Goal: Information Seeking & Learning: Find specific fact

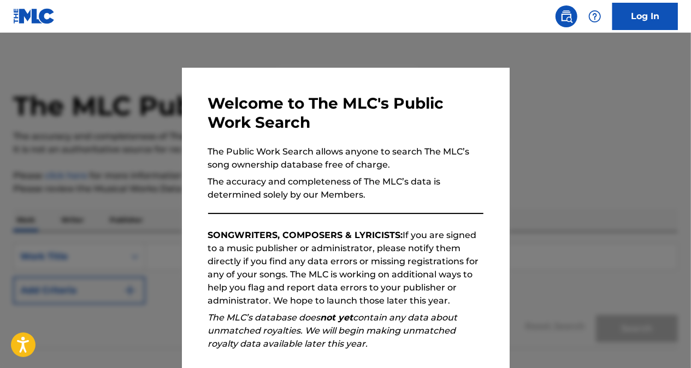
scroll to position [131, 0]
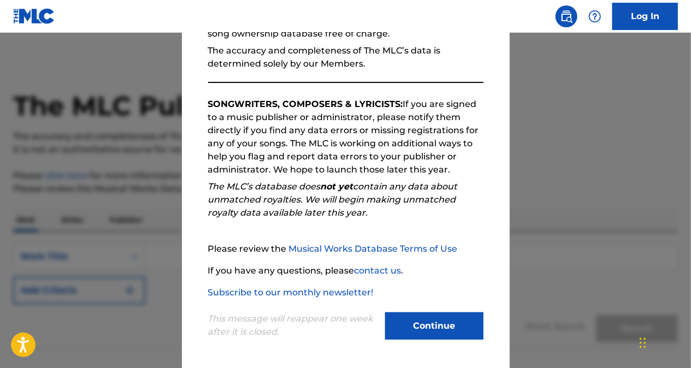
click at [433, 324] on button "Continue" at bounding box center [434, 326] width 98 height 27
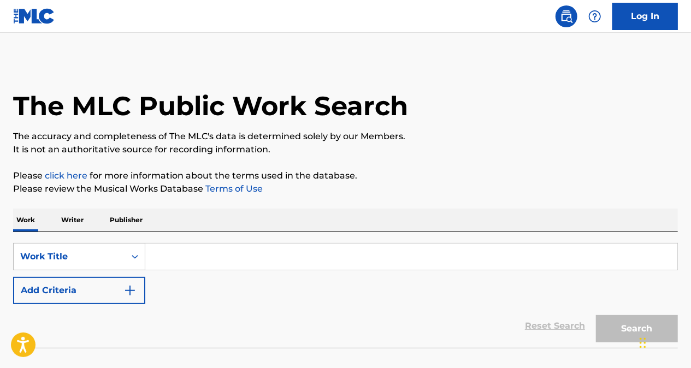
click at [209, 253] on input "Search Form" at bounding box center [411, 257] width 532 height 26
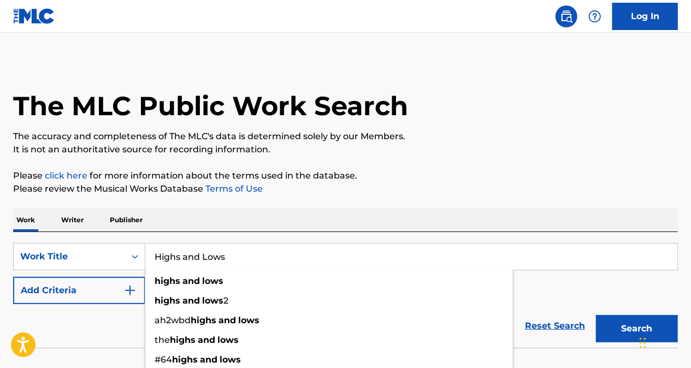
type input "Highs and Lows"
click at [234, 224] on div "Work Writer Publisher" at bounding box center [345, 220] width 665 height 23
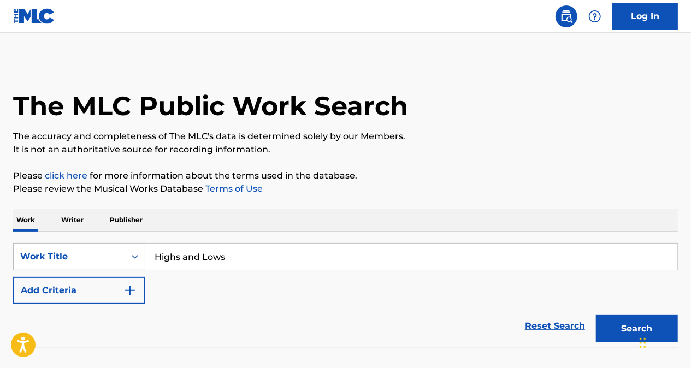
click at [137, 299] on button "Add Criteria" at bounding box center [79, 290] width 132 height 27
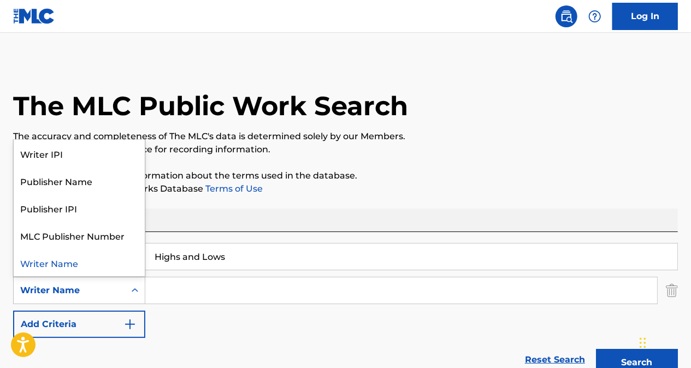
click at [121, 287] on div "Writer Name" at bounding box center [69, 290] width 111 height 21
click at [160, 297] on input "Search Form" at bounding box center [401, 291] width 512 height 26
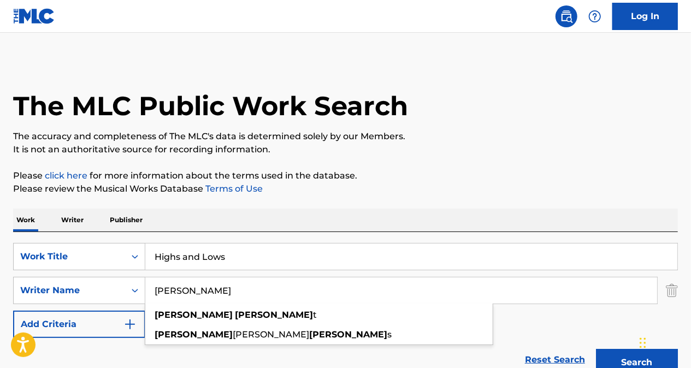
type input "[PERSON_NAME]"
click at [596, 349] on button "Search" at bounding box center [637, 362] width 82 height 27
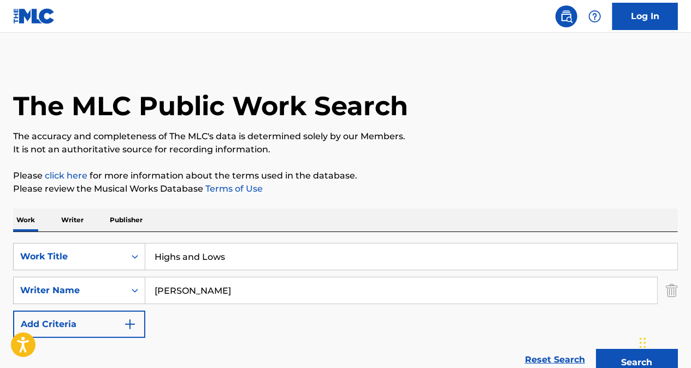
click at [211, 343] on div "Reset Search Search" at bounding box center [345, 360] width 665 height 44
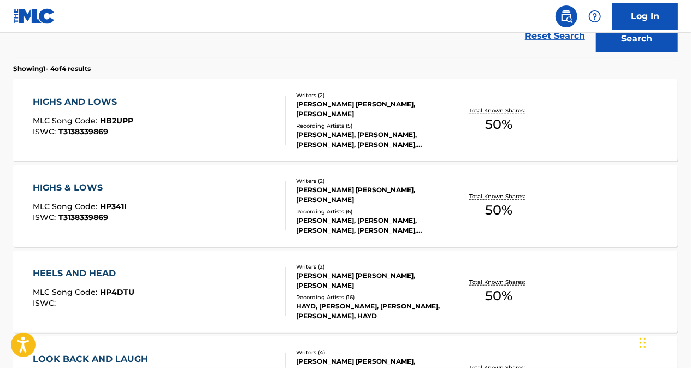
scroll to position [0, 0]
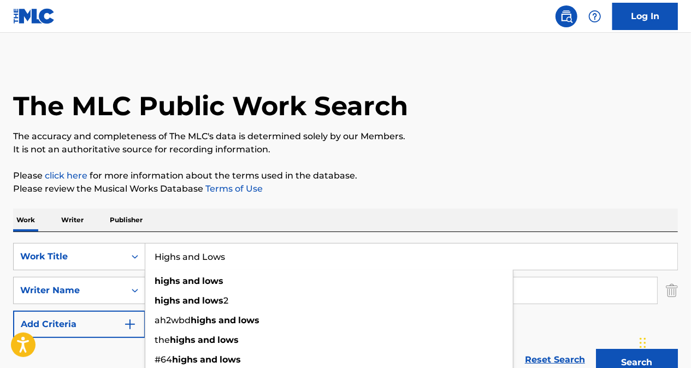
drag, startPoint x: 246, startPoint y: 267, endPoint x: 148, endPoint y: 246, distance: 100.4
click at [148, 246] on input "Highs and Lows" at bounding box center [411, 257] width 532 height 26
paste input "[GEOGRAPHIC_DATA]"
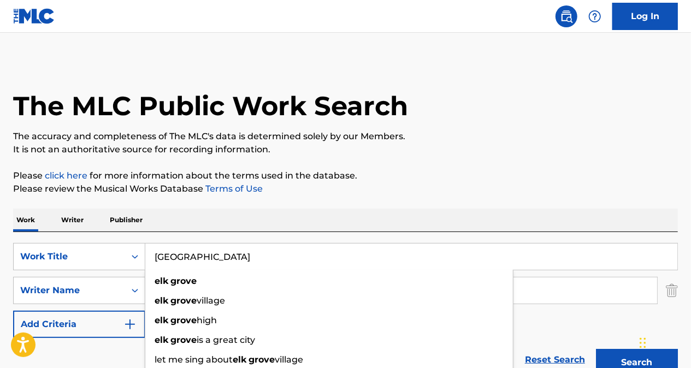
type input "[GEOGRAPHIC_DATA]"
click at [596, 349] on button "Search" at bounding box center [637, 362] width 82 height 27
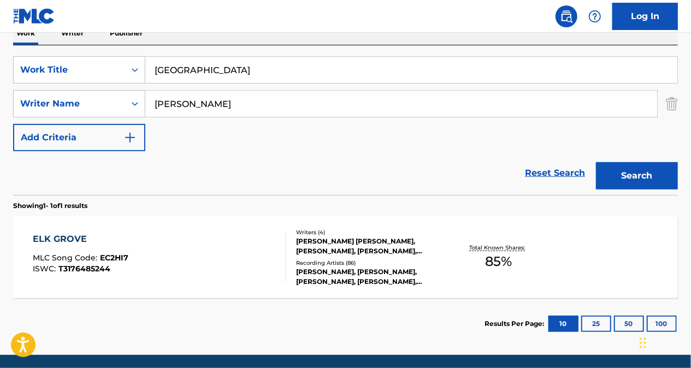
scroll to position [187, 0]
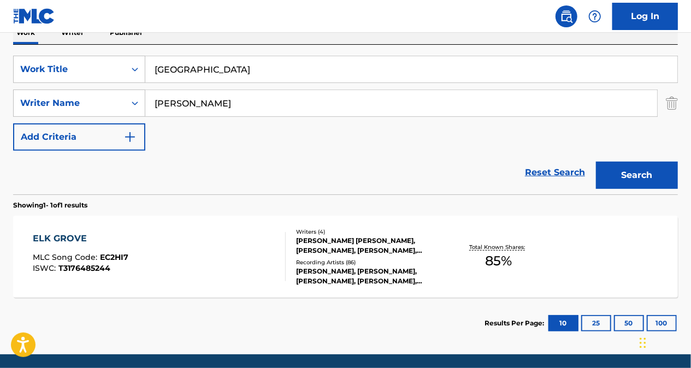
click at [363, 127] on div "SearchWithCriteria3f63ab2e-02ea-4fbc-a763-fb954375e2ae Work Title [GEOGRAPHIC_D…" at bounding box center [345, 103] width 665 height 95
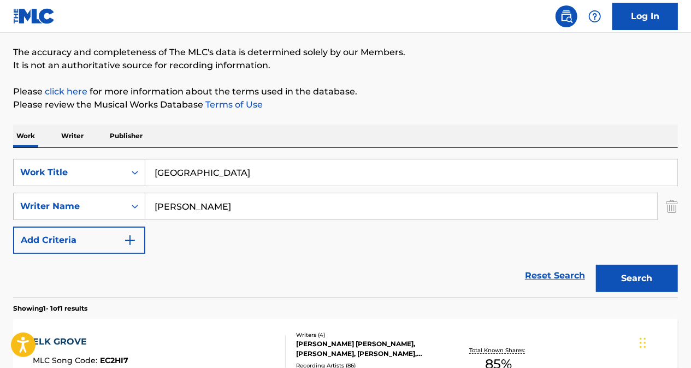
scroll to position [208, 0]
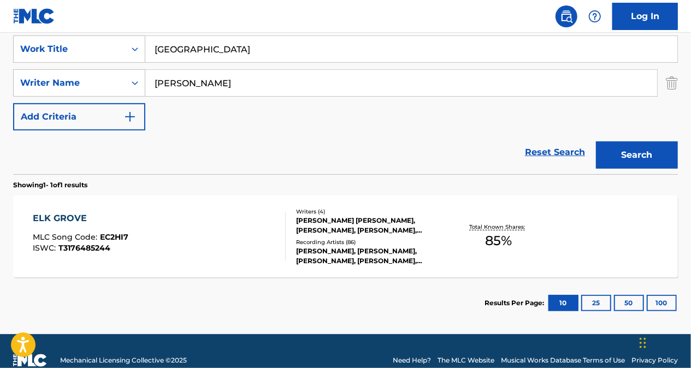
click at [650, 152] on button "Search" at bounding box center [637, 155] width 82 height 27
click at [58, 214] on div "ELK GROVE" at bounding box center [81, 218] width 96 height 13
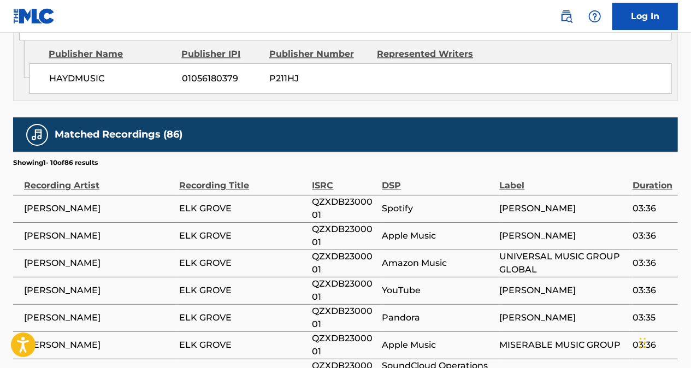
scroll to position [1130, 0]
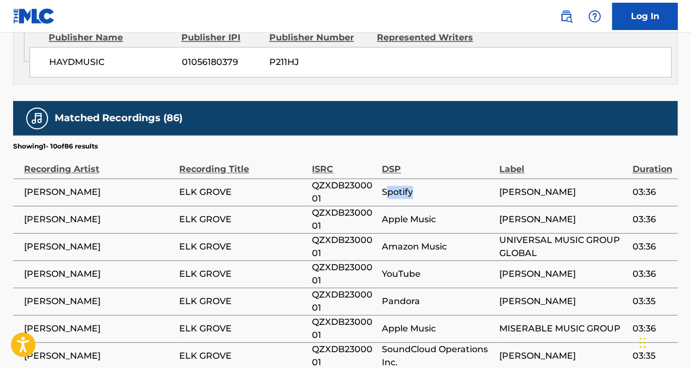
drag, startPoint x: 433, startPoint y: 132, endPoint x: 386, endPoint y: 131, distance: 47.0
click at [386, 186] on span "Spotify" at bounding box center [438, 192] width 112 height 13
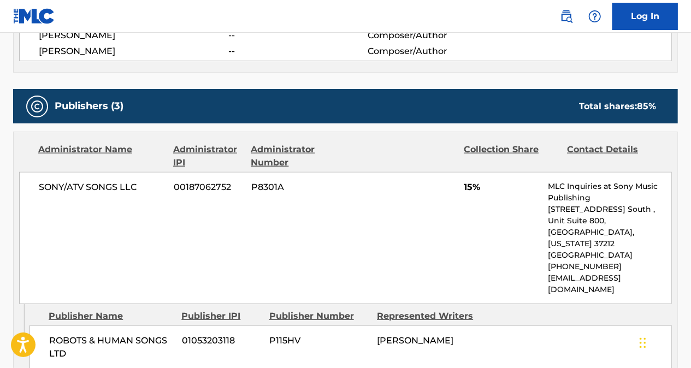
scroll to position [373, 0]
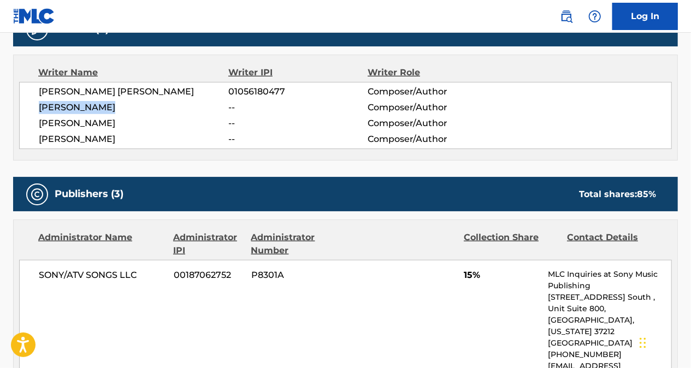
drag, startPoint x: 117, startPoint y: 106, endPoint x: 40, endPoint y: 107, distance: 76.5
click at [40, 107] on span "[PERSON_NAME]" at bounding box center [134, 107] width 190 height 13
copy span "[PERSON_NAME]"
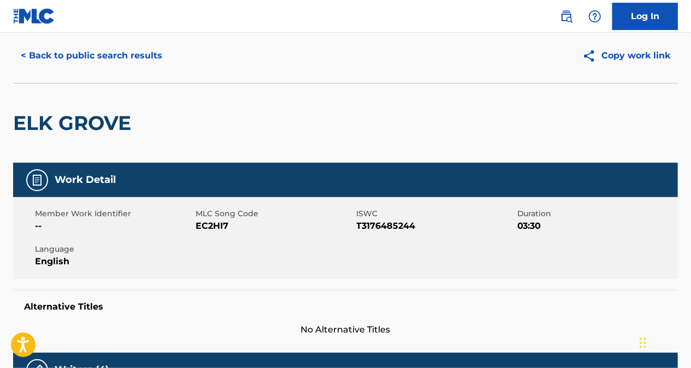
scroll to position [0, 0]
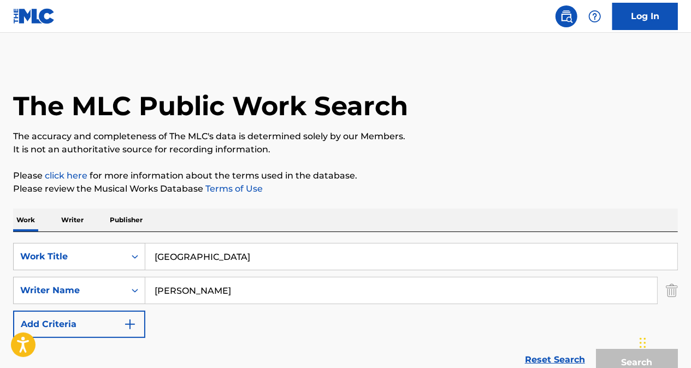
scroll to position [163, 0]
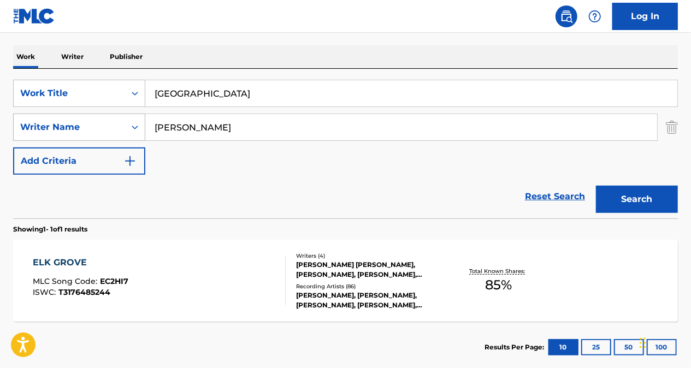
drag, startPoint x: 246, startPoint y: 125, endPoint x: 127, endPoint y: 123, distance: 118.6
click at [127, 123] on div "SearchWithCriteria98411675-1c7c-43e6-8fef-48ea98dbde52 Writer Name [PERSON_NAME]" at bounding box center [345, 127] width 665 height 27
paste input "[PERSON_NAME]"
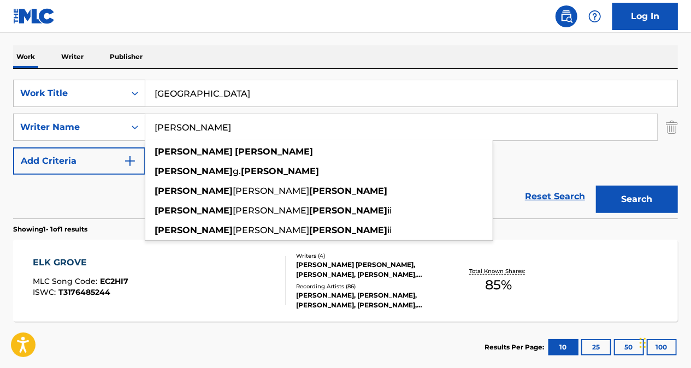
type input "[PERSON_NAME]"
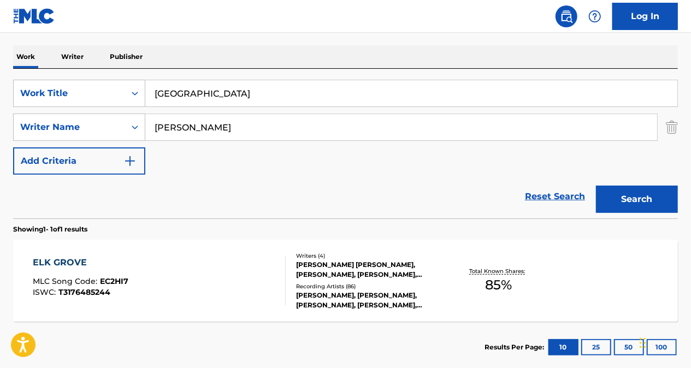
click at [644, 201] on button "Search" at bounding box center [637, 199] width 82 height 27
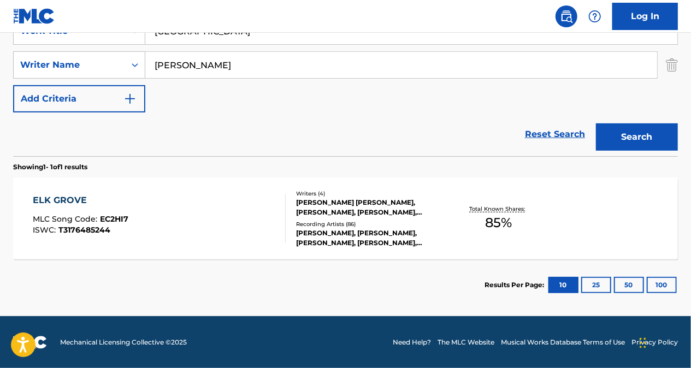
click at [72, 200] on div "ELK GROVE" at bounding box center [81, 200] width 96 height 13
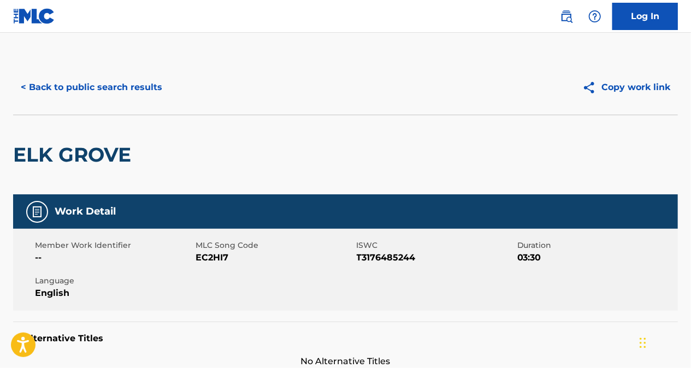
click at [118, 101] on button "< Back to public search results" at bounding box center [91, 87] width 157 height 27
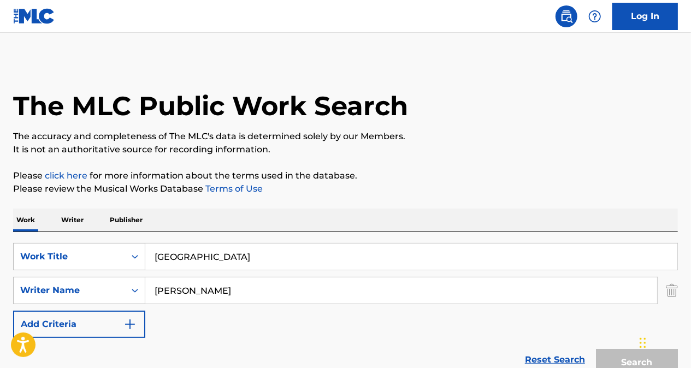
scroll to position [163, 0]
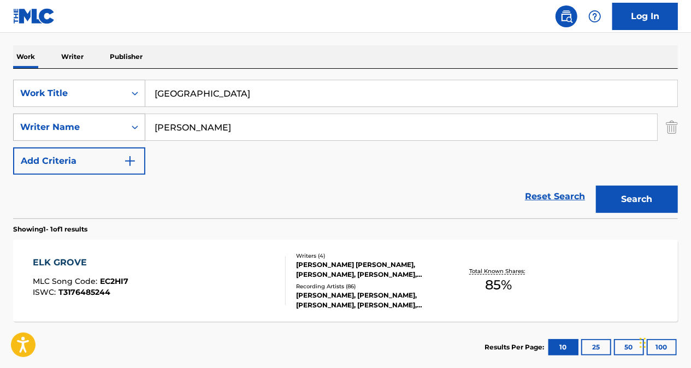
drag, startPoint x: 237, startPoint y: 125, endPoint x: 104, endPoint y: 127, distance: 133.4
click at [104, 127] on div "SearchWithCriteria98411675-1c7c-43e6-8fef-48ea98dbde52 Writer Name [PERSON_NAME]" at bounding box center [345, 127] width 665 height 27
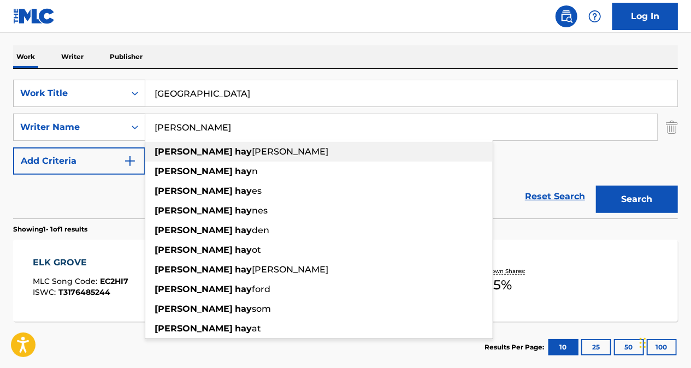
click at [180, 154] on strong "[PERSON_NAME]" at bounding box center [194, 151] width 78 height 10
type input "[PERSON_NAME]"
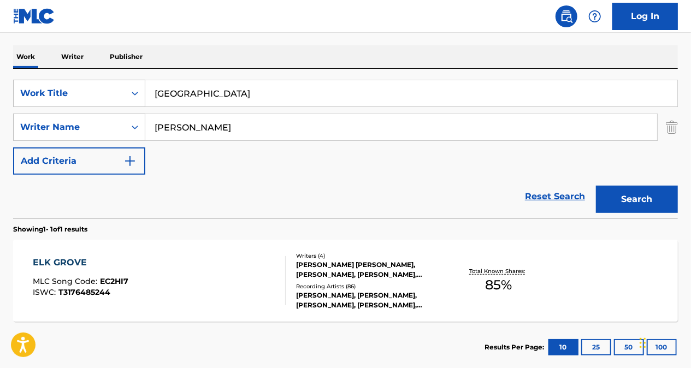
click at [661, 197] on button "Search" at bounding box center [637, 199] width 82 height 27
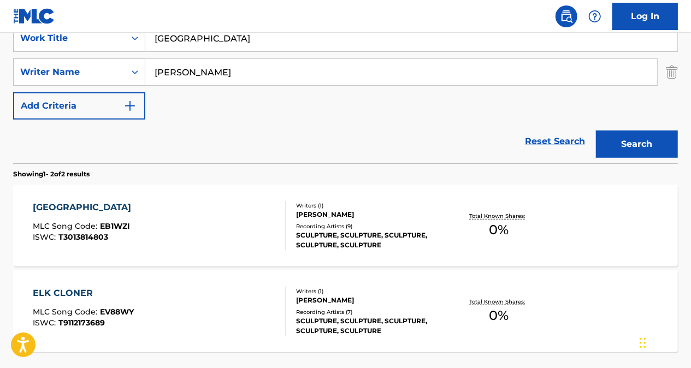
scroll to position [148, 0]
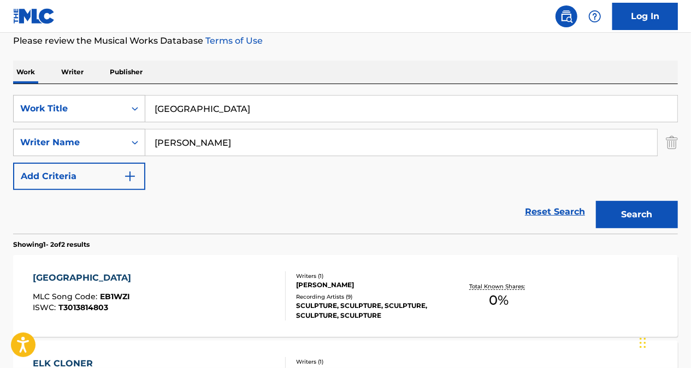
drag, startPoint x: 246, startPoint y: 151, endPoint x: 140, endPoint y: 127, distance: 108.2
click at [140, 127] on div "SearchWithCriteria3f63ab2e-02ea-4fbc-a763-fb954375e2ae Work Title [GEOGRAPHIC_D…" at bounding box center [345, 142] width 665 height 95
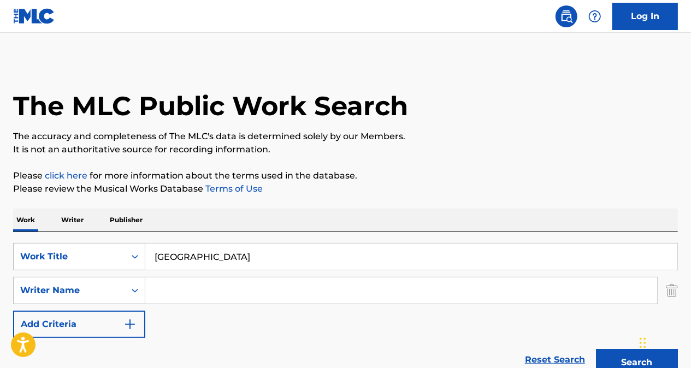
click at [573, 21] on img at bounding box center [566, 16] width 13 height 13
click at [648, 17] on link "Log In" at bounding box center [646, 16] width 66 height 27
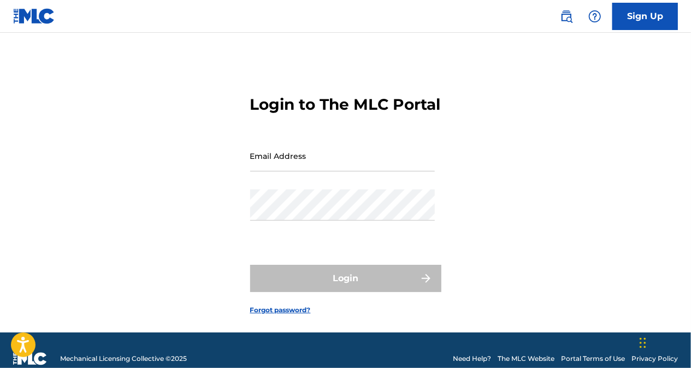
type input "[PERSON_NAME][EMAIL_ADDRESS][PERSON_NAME][DOMAIN_NAME]"
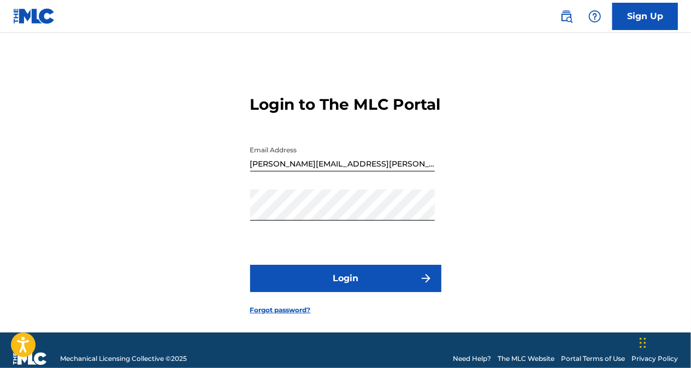
click at [314, 289] on button "Login" at bounding box center [345, 278] width 191 height 27
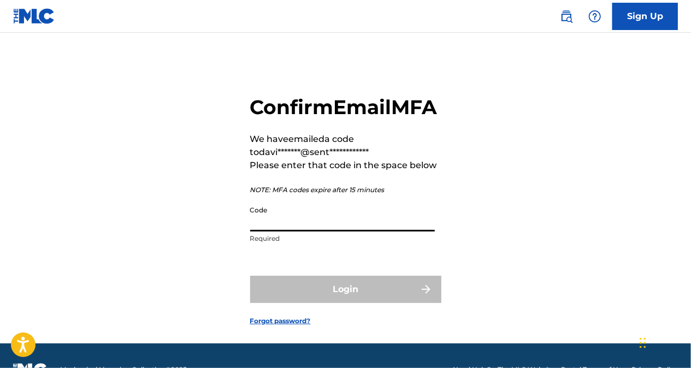
click at [295, 232] on input "Code" at bounding box center [342, 216] width 185 height 31
paste input "841400"
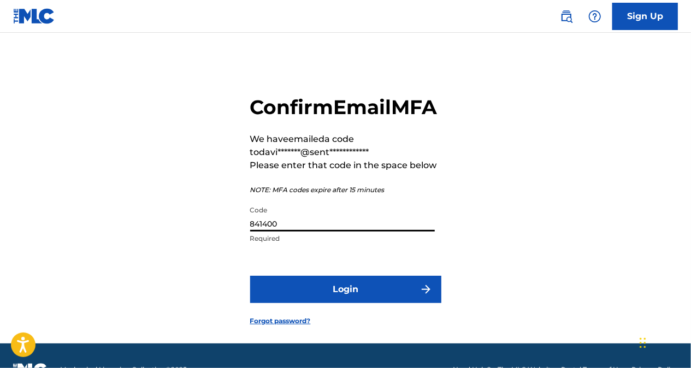
type input "841400"
click at [322, 333] on form "**********" at bounding box center [345, 202] width 191 height 284
click at [328, 303] on button "Login" at bounding box center [345, 289] width 191 height 27
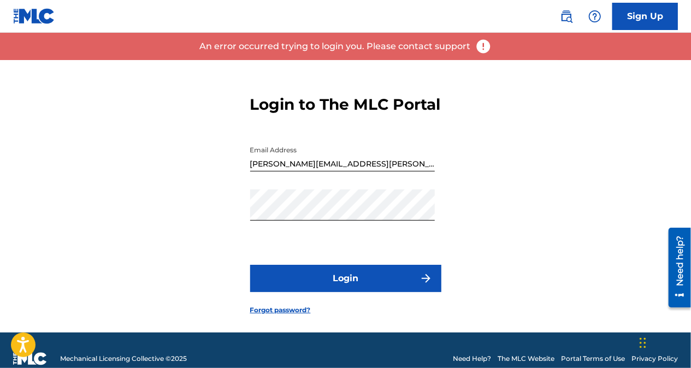
click at [344, 292] on button "Login" at bounding box center [345, 278] width 191 height 27
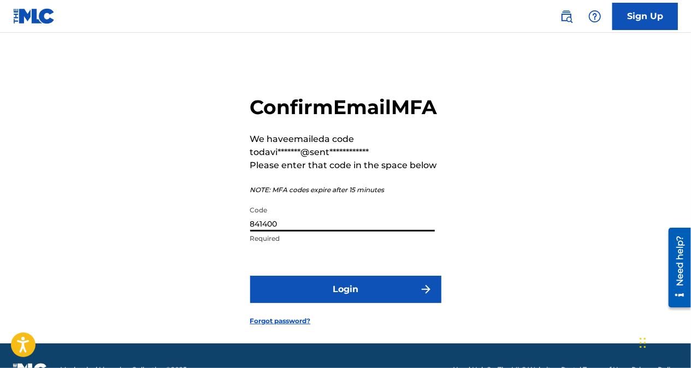
drag, startPoint x: 305, startPoint y: 248, endPoint x: 213, endPoint y: 246, distance: 91.8
click at [213, 246] on div "**********" at bounding box center [345, 202] width 691 height 284
paste input "236107"
type input "236107"
click at [357, 303] on button "Login" at bounding box center [345, 289] width 191 height 27
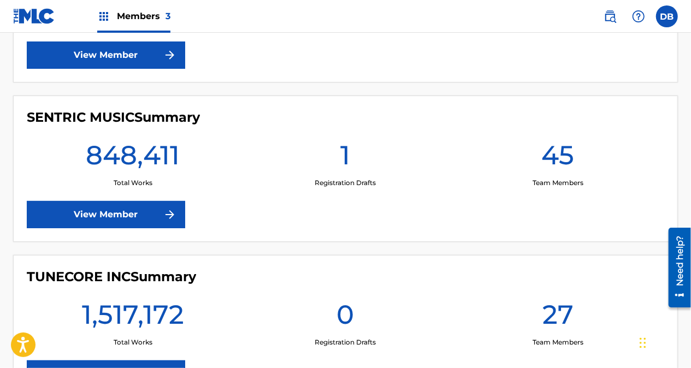
scroll to position [415, 0]
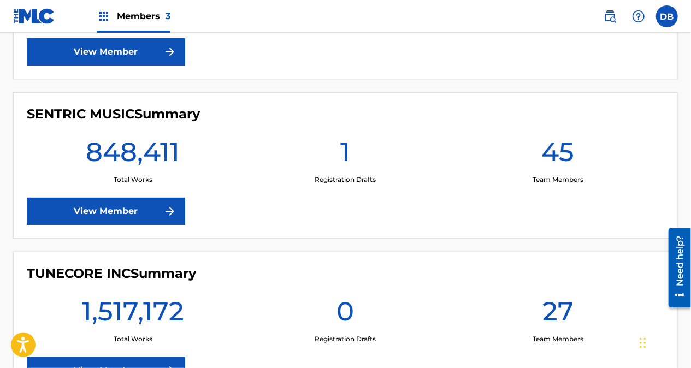
click at [139, 218] on link "View Member" at bounding box center [106, 211] width 158 height 27
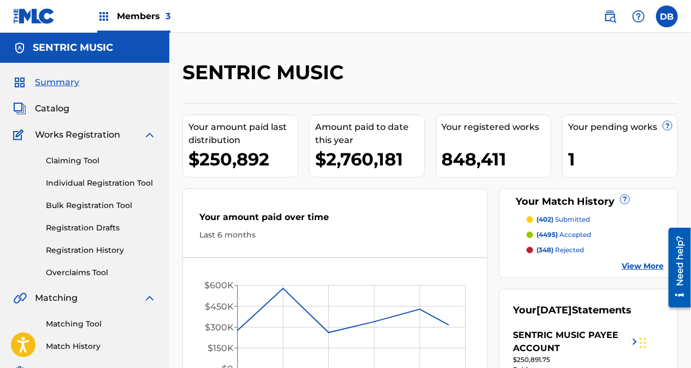
scroll to position [114, 0]
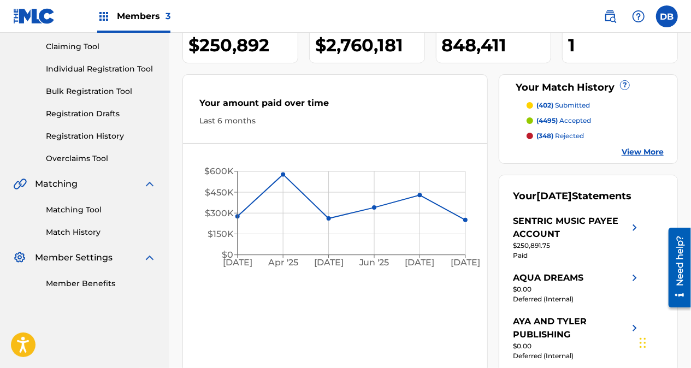
click at [75, 208] on link "Matching Tool" at bounding box center [101, 209] width 110 height 11
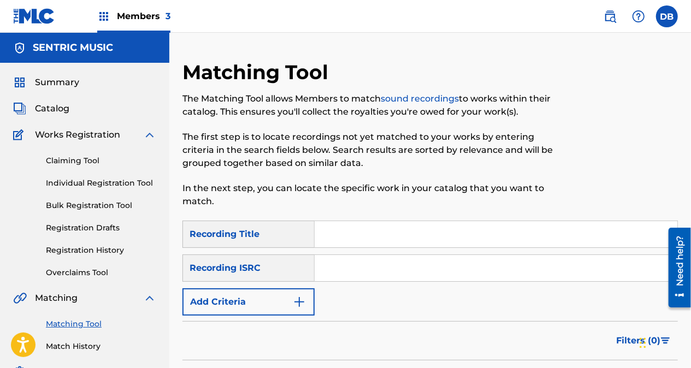
click at [345, 236] on input "Search Form" at bounding box center [496, 234] width 363 height 26
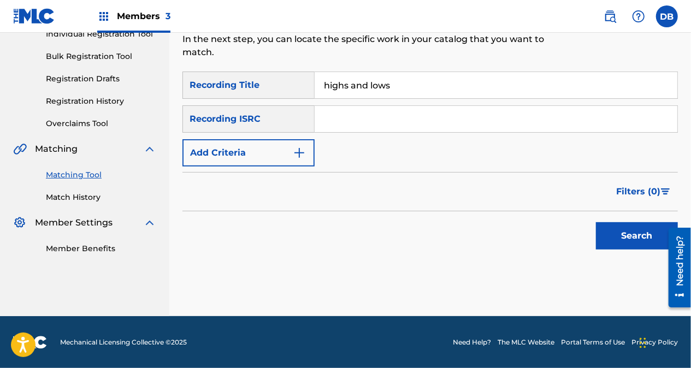
type input "highs and lows"
click at [633, 232] on button "Search" at bounding box center [637, 235] width 82 height 27
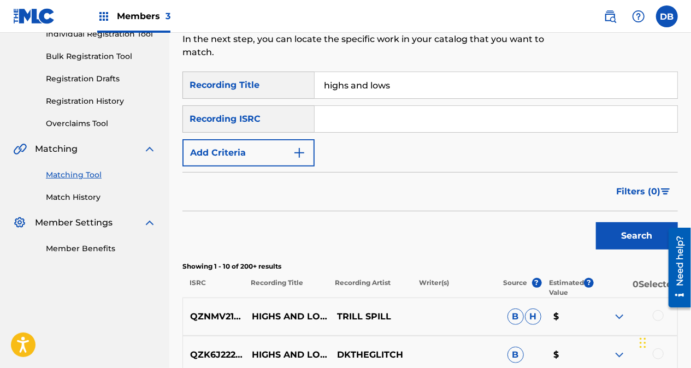
click at [291, 151] on button "Add Criteria" at bounding box center [249, 152] width 132 height 27
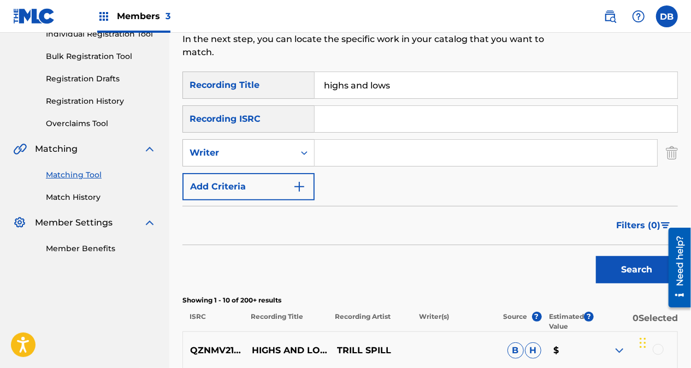
click at [348, 153] on input "Search Form" at bounding box center [486, 153] width 343 height 26
click at [596, 256] on button "Search" at bounding box center [637, 269] width 82 height 27
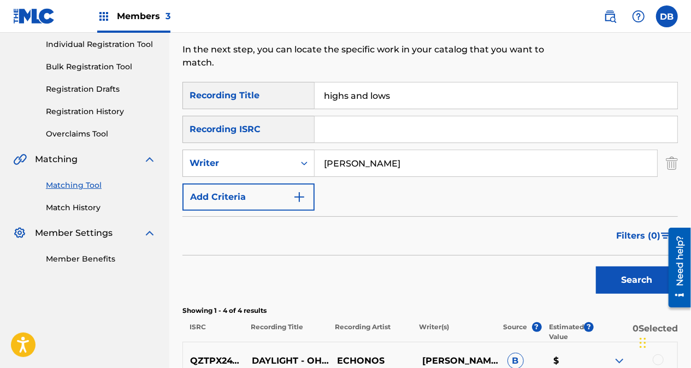
scroll to position [136, 0]
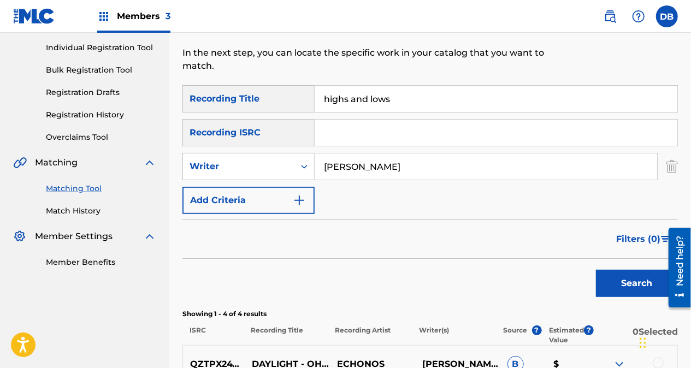
click at [326, 171] on input "[PERSON_NAME]" at bounding box center [486, 167] width 343 height 26
type input "[PERSON_NAME]"
click at [596, 270] on button "Search" at bounding box center [637, 283] width 82 height 27
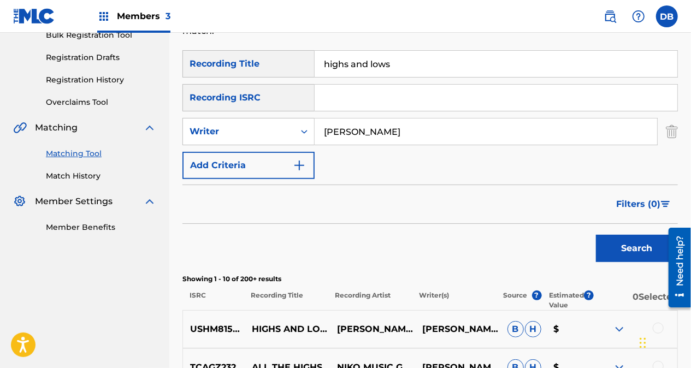
scroll to position [169, 0]
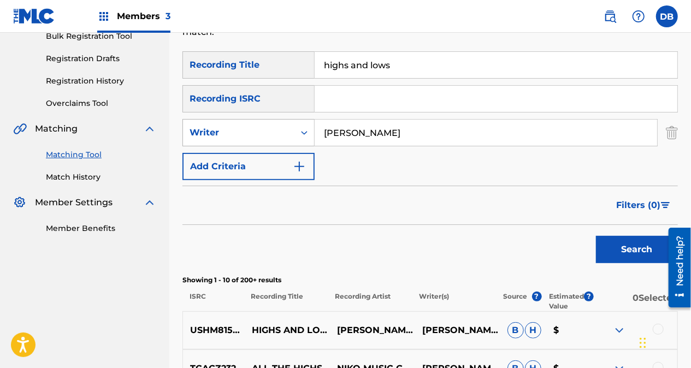
drag, startPoint x: 410, startPoint y: 131, endPoint x: 313, endPoint y: 143, distance: 98.0
click at [313, 143] on div "SearchWithCriteria16691a44-b1b8-4649-9921-185f750e5338 Writer [PERSON_NAME]" at bounding box center [431, 132] width 496 height 27
drag, startPoint x: 413, startPoint y: 69, endPoint x: 320, endPoint y: 60, distance: 92.8
click at [320, 60] on input "highs and lows" at bounding box center [496, 65] width 363 height 26
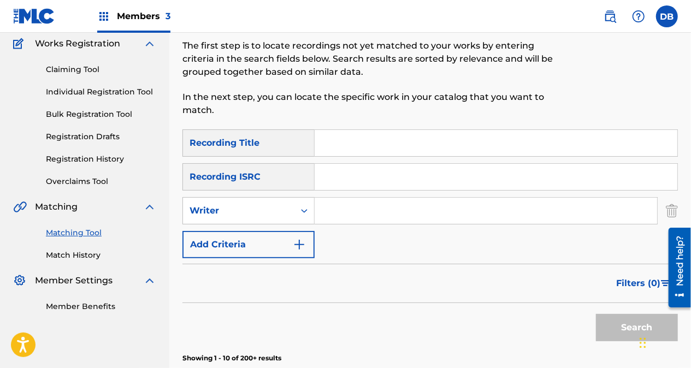
scroll to position [91, 0]
click at [342, 184] on input "Search Form" at bounding box center [496, 178] width 363 height 26
paste input "QZGLS2398743"
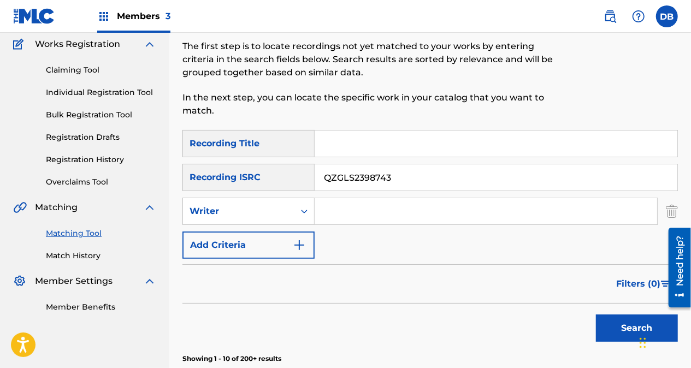
drag, startPoint x: 328, startPoint y: 176, endPoint x: 298, endPoint y: 179, distance: 30.2
click at [298, 179] on div "SearchWithCriteria9fb3265f-6849-4e8f-88a9-dba20a851ee4 Recording ISRC QZGLS2398…" at bounding box center [431, 177] width 496 height 27
type input "QZGLS2398743"
click at [596, 315] on button "Search" at bounding box center [637, 328] width 82 height 27
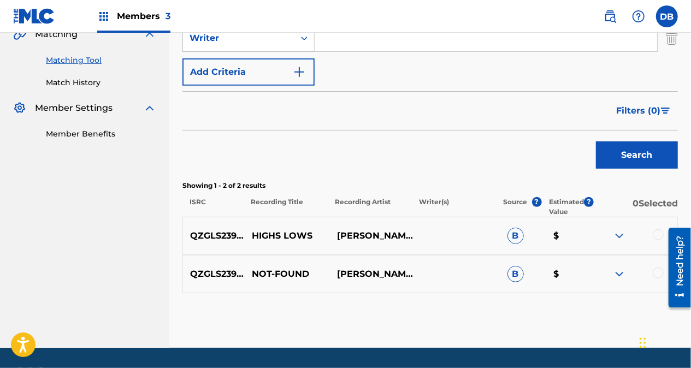
scroll to position [265, 0]
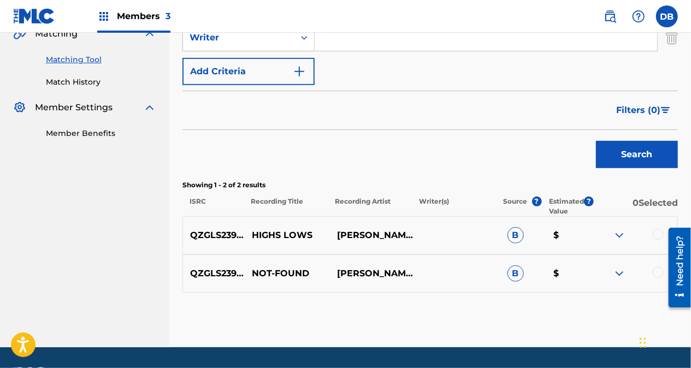
click at [616, 237] on img at bounding box center [619, 235] width 13 height 13
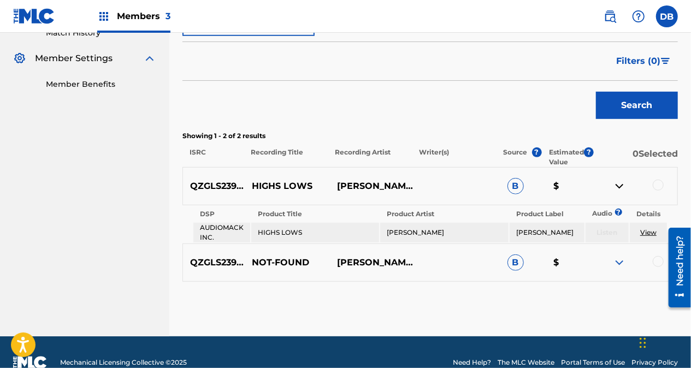
scroll to position [315, 0]
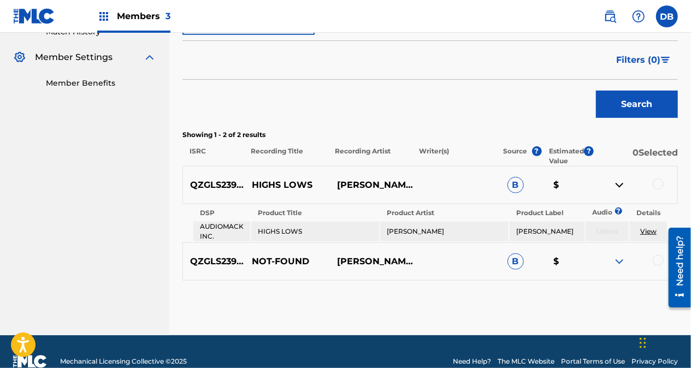
click at [631, 260] on div at bounding box center [634, 261] width 85 height 13
click at [620, 262] on img at bounding box center [619, 261] width 13 height 13
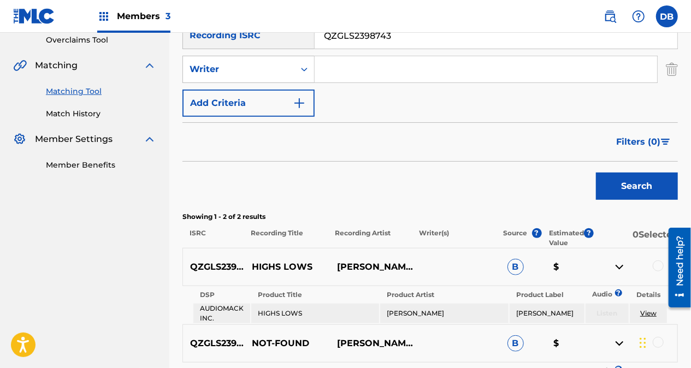
scroll to position [152, 0]
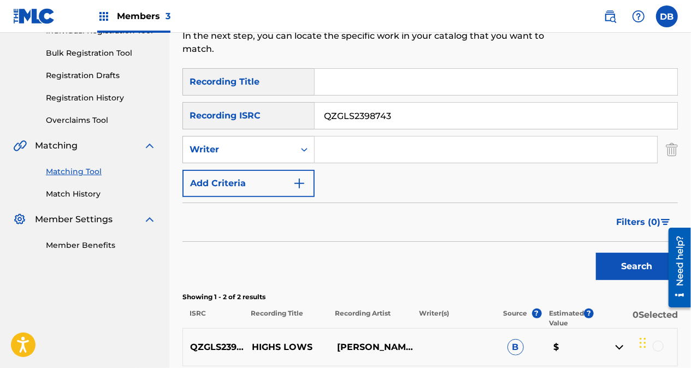
click at [386, 80] on input "Search Form" at bounding box center [496, 82] width 363 height 26
paste input "HIGHS & LOWS"
type input "HIGHS & LOWS"
drag, startPoint x: 399, startPoint y: 115, endPoint x: 287, endPoint y: 116, distance: 111.5
click at [287, 116] on div "SearchWithCriteria9fb3265f-6849-4e8f-88a9-dba20a851ee4 Recording ISRC QZGLS2398…" at bounding box center [431, 115] width 496 height 27
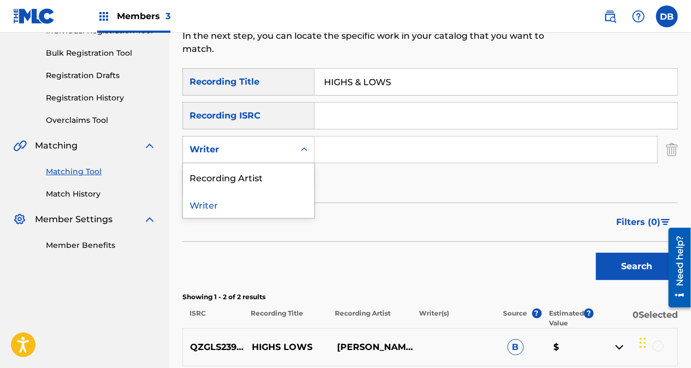
click at [301, 146] on icon "Search Form" at bounding box center [304, 149] width 11 height 11
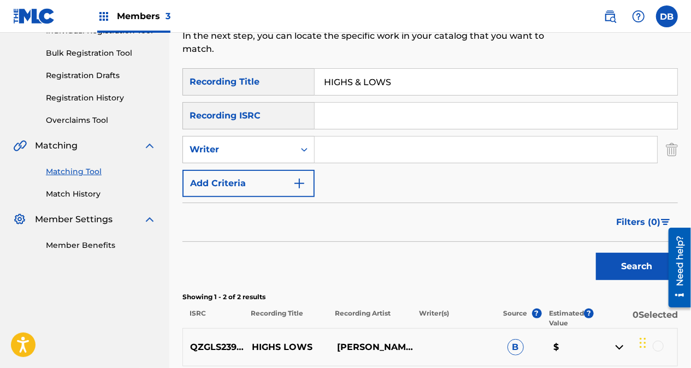
click at [301, 146] on icon "Search Form" at bounding box center [304, 149] width 11 height 11
click at [343, 145] on input "Search Form" at bounding box center [486, 150] width 343 height 26
type input "[PERSON_NAME]"
click at [596, 253] on button "Search" at bounding box center [637, 266] width 82 height 27
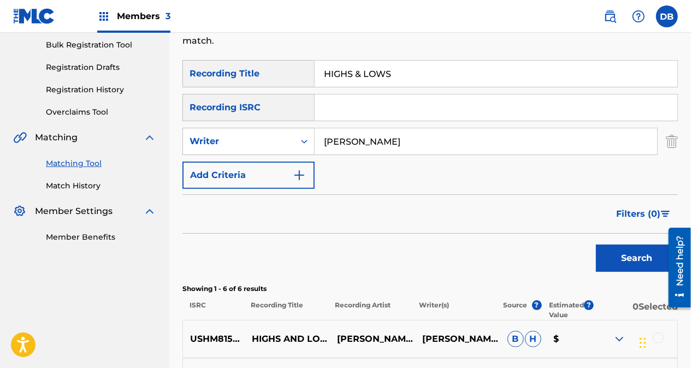
scroll to position [149, 0]
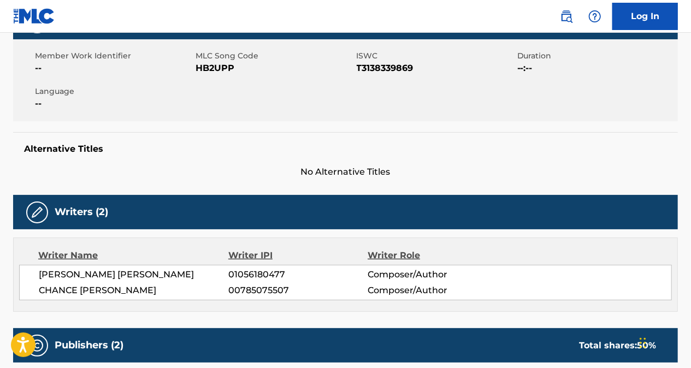
scroll to position [182, 0]
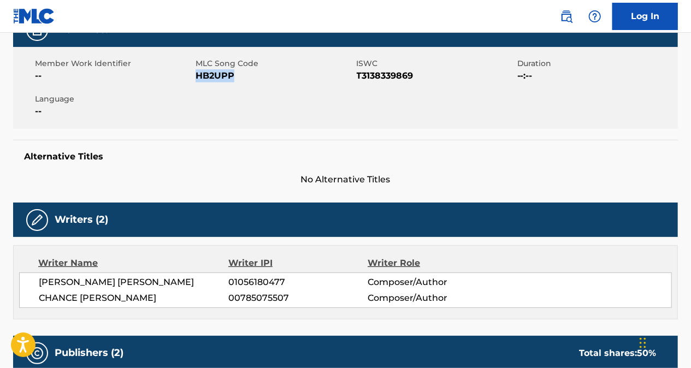
drag, startPoint x: 239, startPoint y: 74, endPoint x: 199, endPoint y: 75, distance: 40.5
click at [199, 75] on span "HB2UPP" at bounding box center [275, 75] width 158 height 13
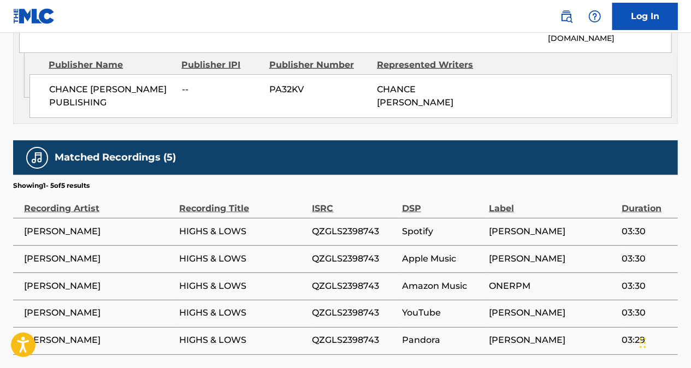
scroll to position [731, 0]
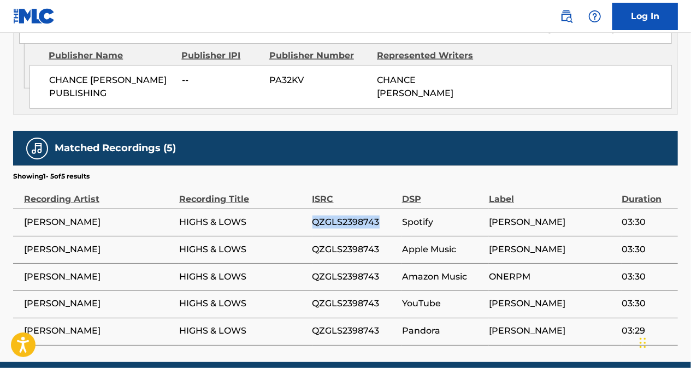
drag, startPoint x: 383, startPoint y: 178, endPoint x: 313, endPoint y: 178, distance: 70.5
click at [313, 216] on span "QZGLS2398743" at bounding box center [355, 222] width 84 height 13
copy span "QZGLS2398743"
click at [387, 216] on span "QZGLS2398743" at bounding box center [355, 222] width 84 height 13
drag, startPoint x: 385, startPoint y: 177, endPoint x: 309, endPoint y: 180, distance: 76.0
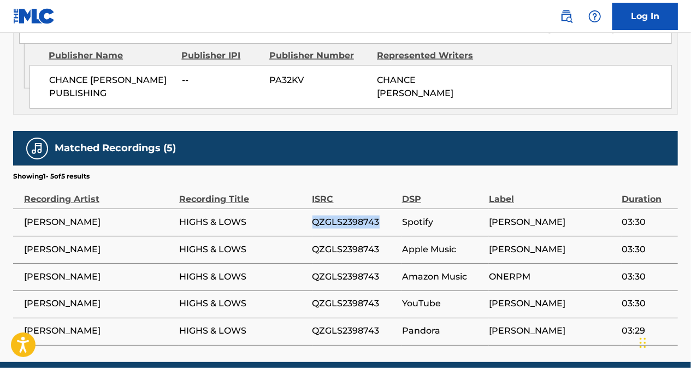
click at [309, 209] on tr "CHANCE PEÑA HIGHS & LOWS QZGLS2398743 Spotify CHANCE PEÑA 03:30" at bounding box center [345, 222] width 665 height 27
copy tr "QZGLS2398743"
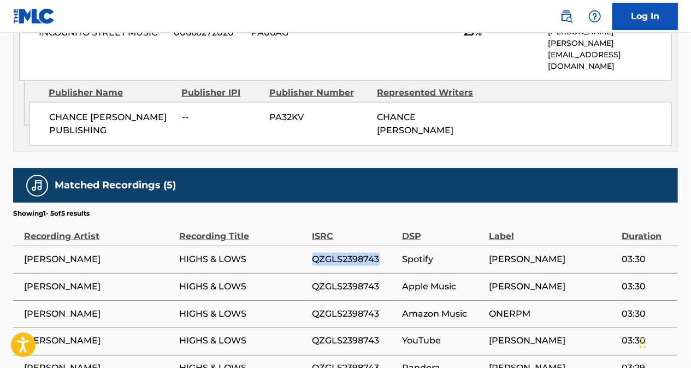
scroll to position [696, 0]
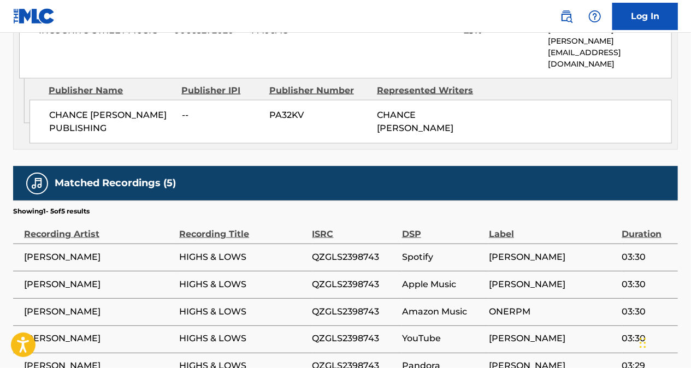
click at [367, 216] on div "ISRC" at bounding box center [355, 228] width 84 height 25
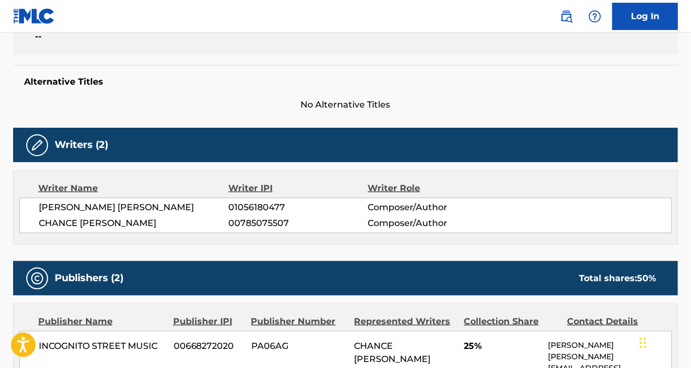
scroll to position [256, 0]
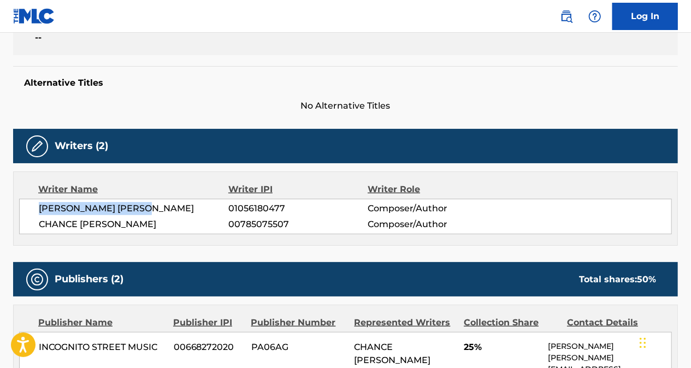
drag, startPoint x: 159, startPoint y: 207, endPoint x: 35, endPoint y: 211, distance: 124.1
click at [35, 211] on div "HAYDEN ROBERT HUBERS 01056180477 Composer/Author CHANCE ALEXANDER PENA 00785075…" at bounding box center [345, 217] width 653 height 36
click at [199, 231] on div "HAYDEN ROBERT HUBERS 01056180477 Composer/Author CHANCE ALEXANDER PENA 00785075…" at bounding box center [345, 217] width 653 height 36
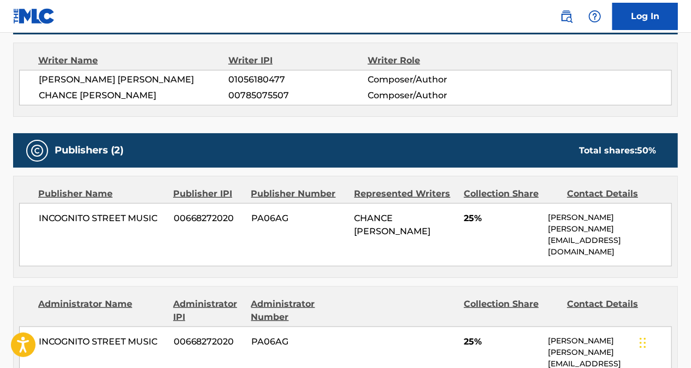
scroll to position [460, 0]
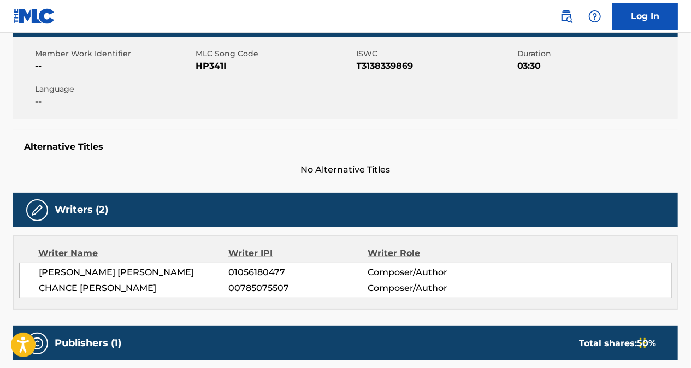
scroll to position [191, 0]
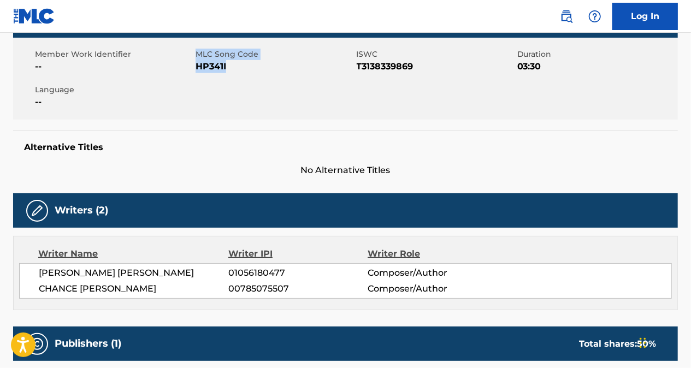
drag, startPoint x: 233, startPoint y: 67, endPoint x: 194, endPoint y: 70, distance: 39.5
click at [194, 70] on div "Member Work Identifier -- MLC Song Code HP341I ISWC T3138339869 Duration 03:30 …" at bounding box center [345, 79] width 665 height 82
drag, startPoint x: 194, startPoint y: 70, endPoint x: 205, endPoint y: 110, distance: 42.0
click at [205, 110] on div "Member Work Identifier -- MLC Song Code HP341I ISWC T3138339869 Duration 03:30 …" at bounding box center [345, 79] width 665 height 82
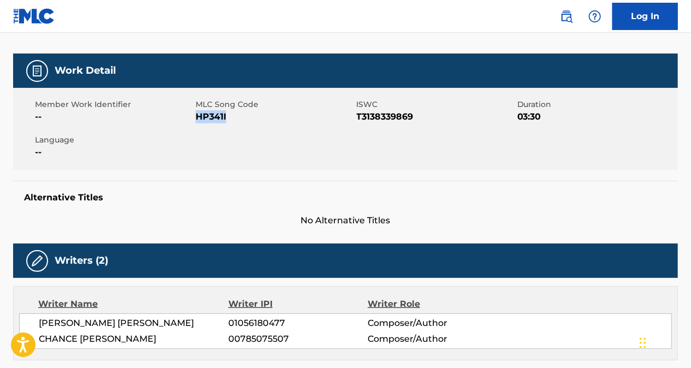
drag, startPoint x: 198, startPoint y: 115, endPoint x: 232, endPoint y: 117, distance: 33.4
click at [232, 117] on span "HP341I" at bounding box center [275, 116] width 158 height 13
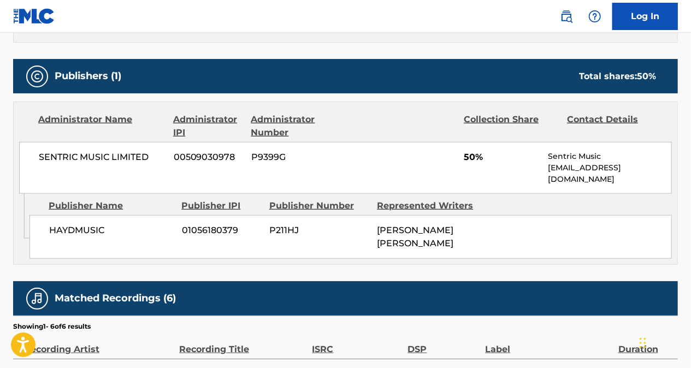
scroll to position [459, 0]
click at [242, 125] on div "Administrator IPI" at bounding box center [208, 126] width 70 height 26
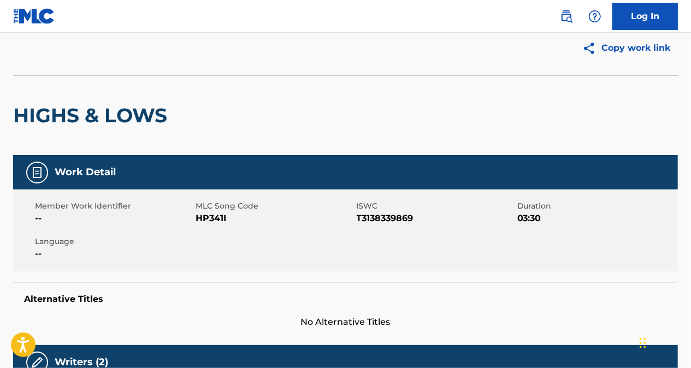
scroll to position [40, 0]
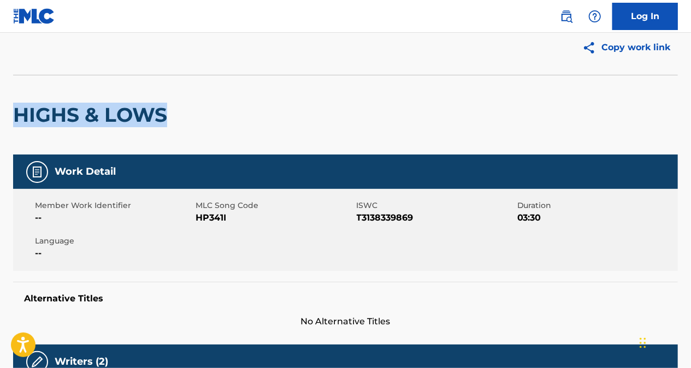
drag, startPoint x: 172, startPoint y: 114, endPoint x: 0, endPoint y: 122, distance: 171.8
copy h2 "HIGHS & LOWS"
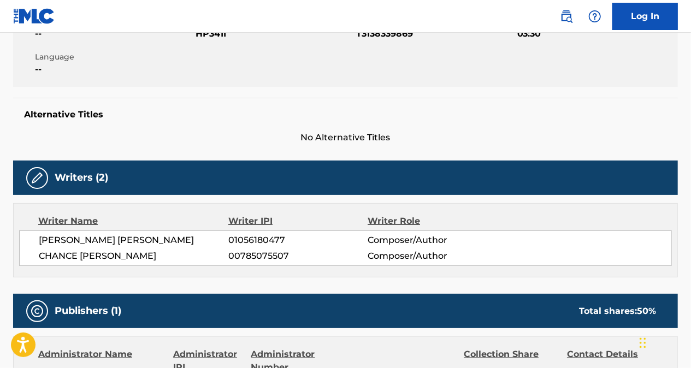
scroll to position [449, 0]
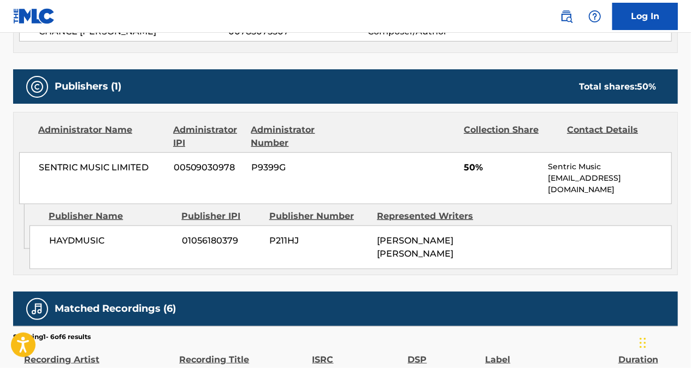
click at [137, 226] on div "HAYDMUSIC 01056180379 P211HJ HAYDEN ROBERT HUBERS" at bounding box center [351, 248] width 643 height 44
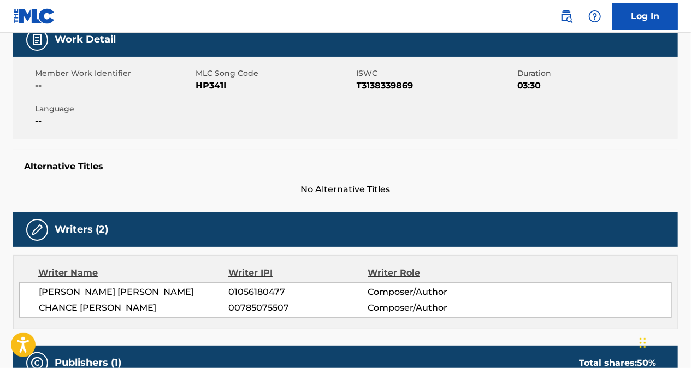
scroll to position [103, 0]
